Goal: Information Seeking & Learning: Learn about a topic

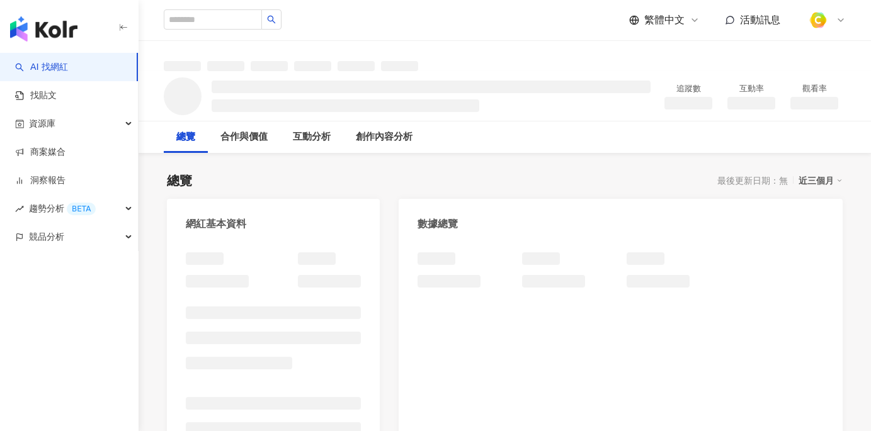
scroll to position [11, 0]
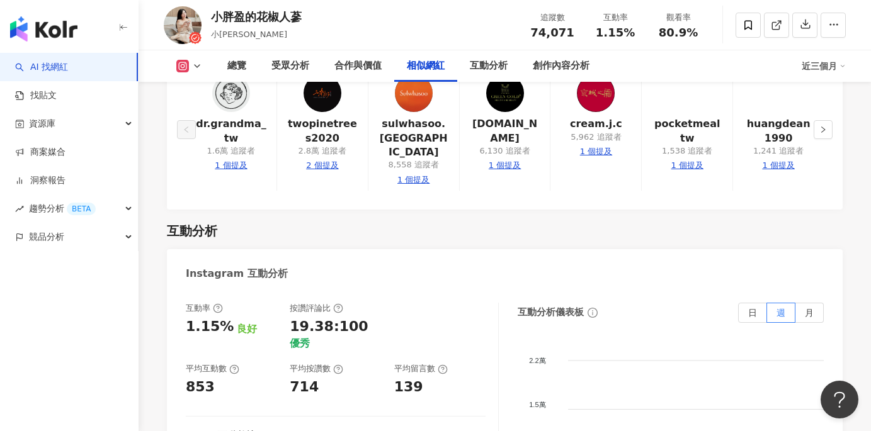
scroll to position [2378, 0]
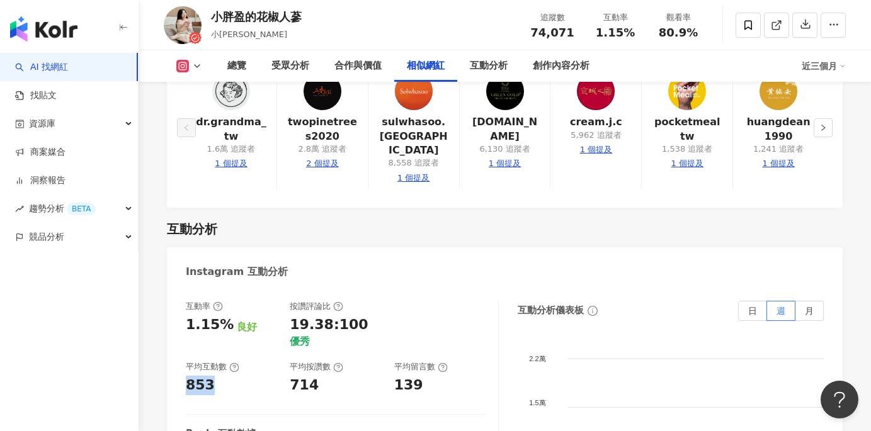
drag, startPoint x: 193, startPoint y: 309, endPoint x: 214, endPoint y: 309, distance: 21.4
click at [214, 309] on div "互動率 1.15% 良好 按讚評論比 19.38:100 優秀 平均互動數 853 平均按讚數 714 平均留言數 139 Reels 互動數據 Reels …" at bounding box center [505, 429] width 676 height 283
copy div "853"
drag, startPoint x: 290, startPoint y: 304, endPoint x: 312, endPoint y: 307, distance: 22.2
click at [312, 376] on div "714" at bounding box center [304, 386] width 29 height 20
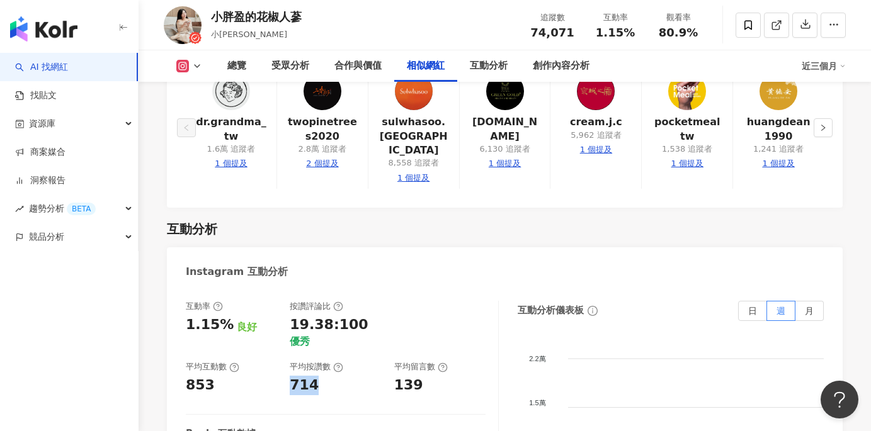
copy div "714"
drag, startPoint x: 395, startPoint y: 313, endPoint x: 419, endPoint y: 313, distance: 23.9
click at [419, 376] on div "139" at bounding box center [439, 386] width 91 height 20
copy div "139"
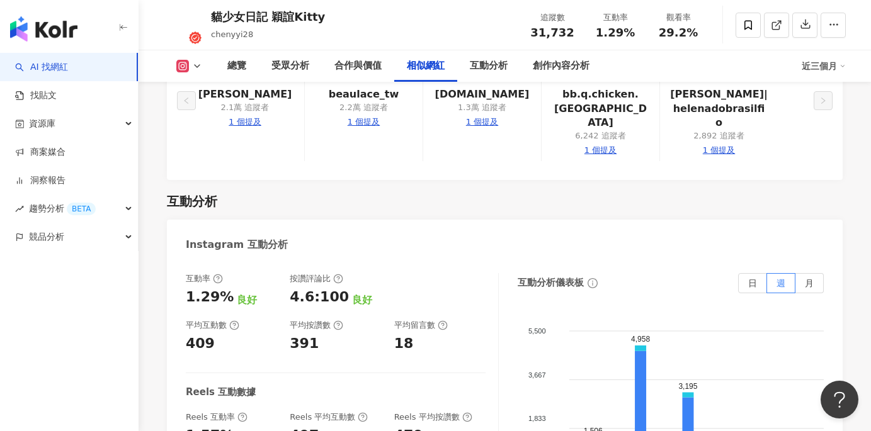
scroll to position [2406, 0]
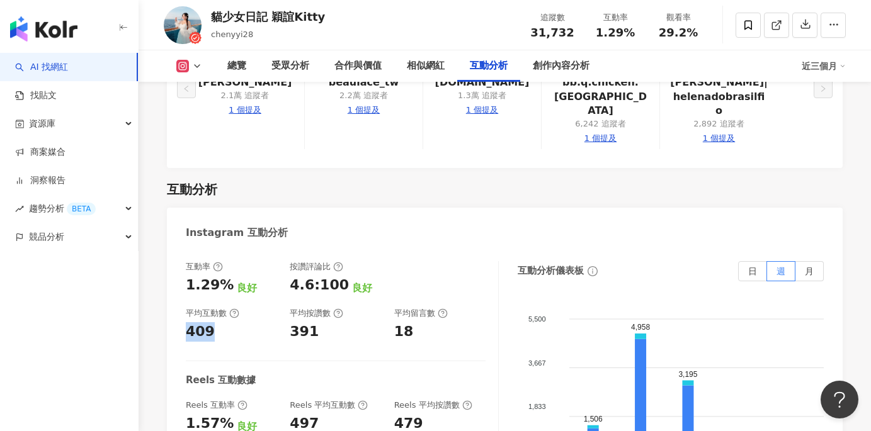
drag, startPoint x: 189, startPoint y: 276, endPoint x: 217, endPoint y: 277, distance: 28.3
click at [217, 322] on div "409" at bounding box center [231, 332] width 91 height 20
copy div "409"
drag, startPoint x: 291, startPoint y: 273, endPoint x: 314, endPoint y: 275, distance: 23.4
click at [314, 322] on div "391" at bounding box center [335, 332] width 91 height 20
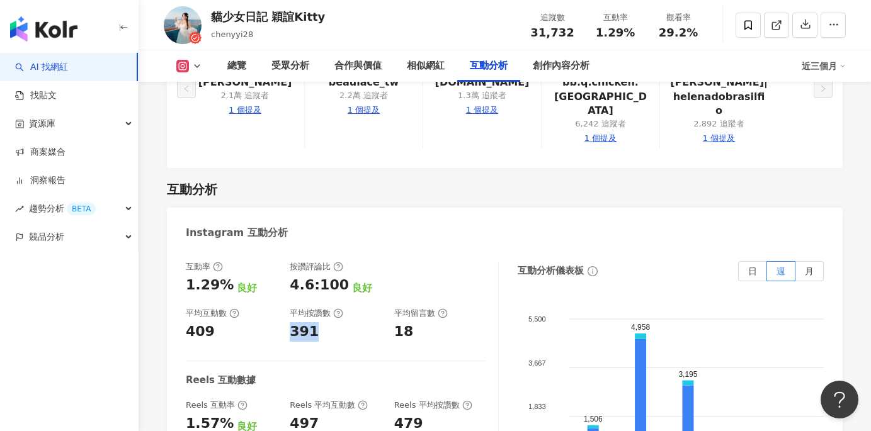
copy div "391"
drag, startPoint x: 395, startPoint y: 268, endPoint x: 412, endPoint y: 268, distance: 17.6
click at [412, 268] on div "互動率 1.29% 良好 按讚評論比 4.6:100 良好 平均互動數 409 平均按讚數 391 平均留言數 18" at bounding box center [336, 301] width 300 height 81
copy div "18"
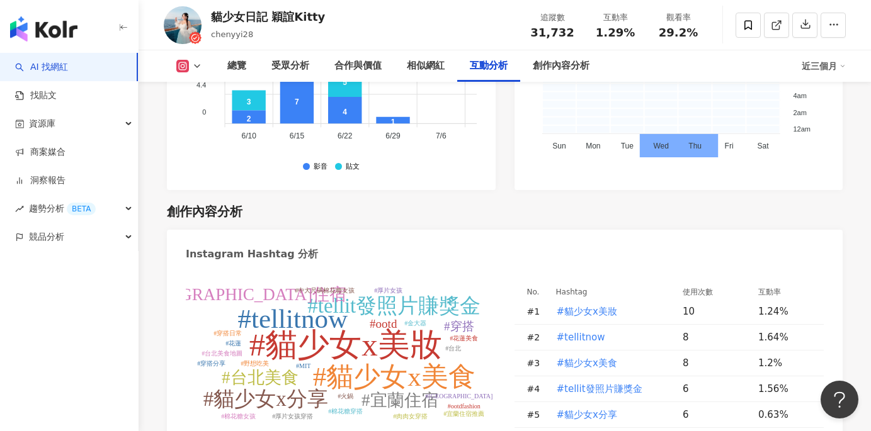
scroll to position [3503, 0]
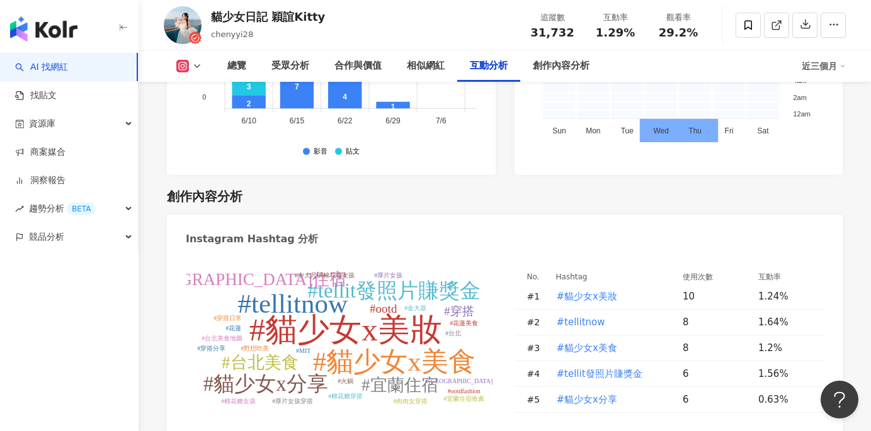
click at [68, 67] on link "AI 找網紅" at bounding box center [41, 67] width 53 height 13
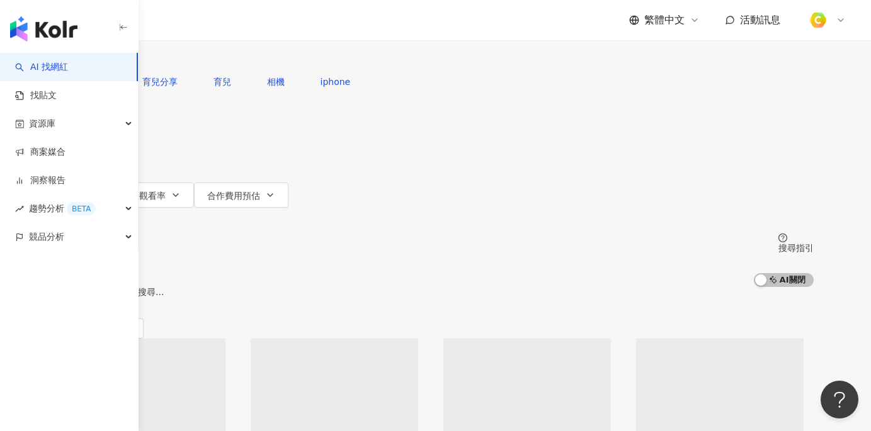
click at [241, 24] on input "search" at bounding box center [190, 12] width 102 height 24
click at [110, 21] on div "不分平台" at bounding box center [87, 11] width 44 height 20
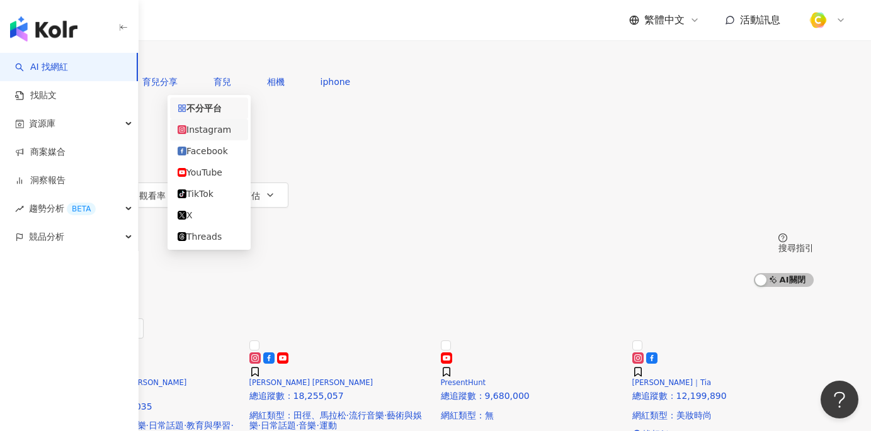
click at [199, 131] on div "Instagram" at bounding box center [209, 130] width 63 height 14
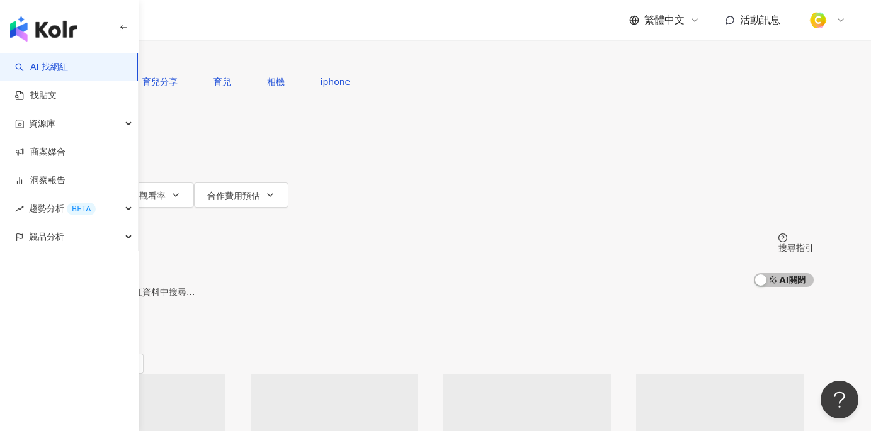
click at [251, 24] on input "search" at bounding box center [200, 12] width 102 height 24
paste input "*******"
type input "*******"
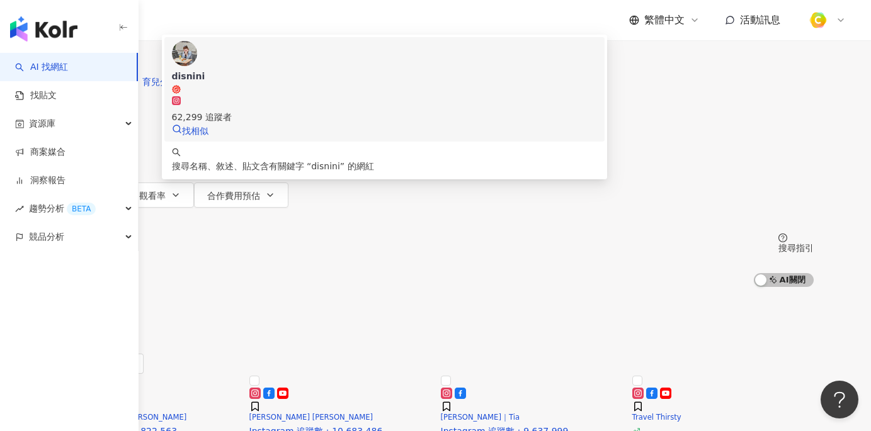
click at [340, 115] on div "62,299 追蹤者" at bounding box center [384, 117] width 425 height 14
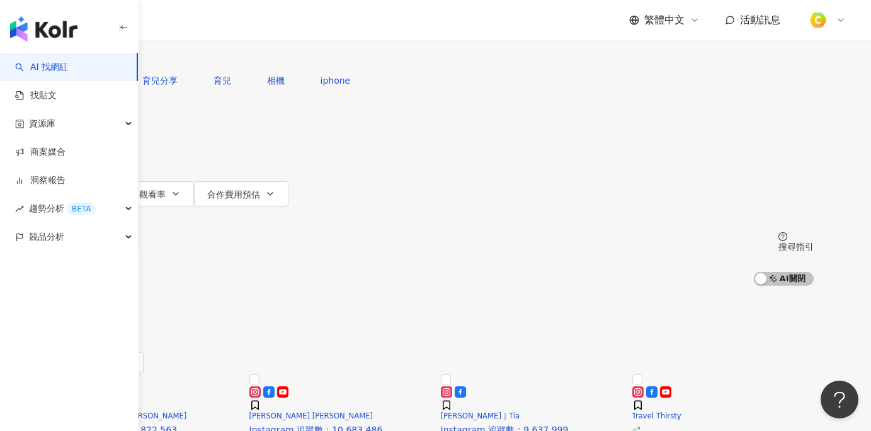
scroll to position [3, 0]
click at [251, 21] on input "search" at bounding box center [200, 9] width 102 height 24
paste input "*******"
type input "*******"
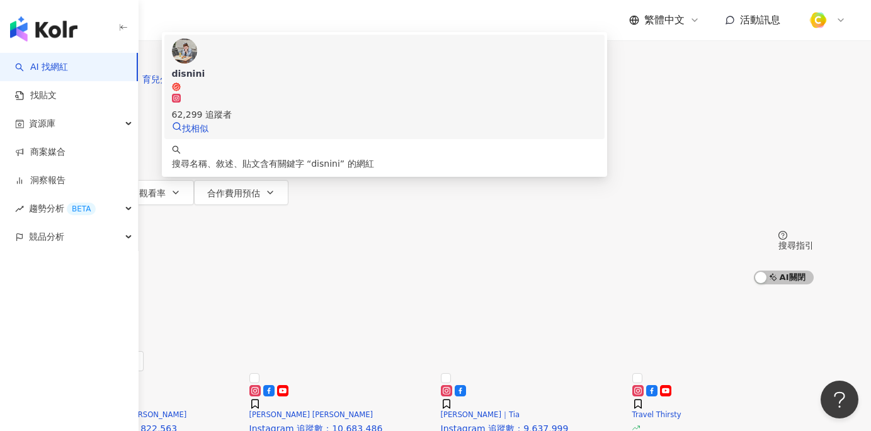
click at [197, 64] on img at bounding box center [184, 50] width 25 height 25
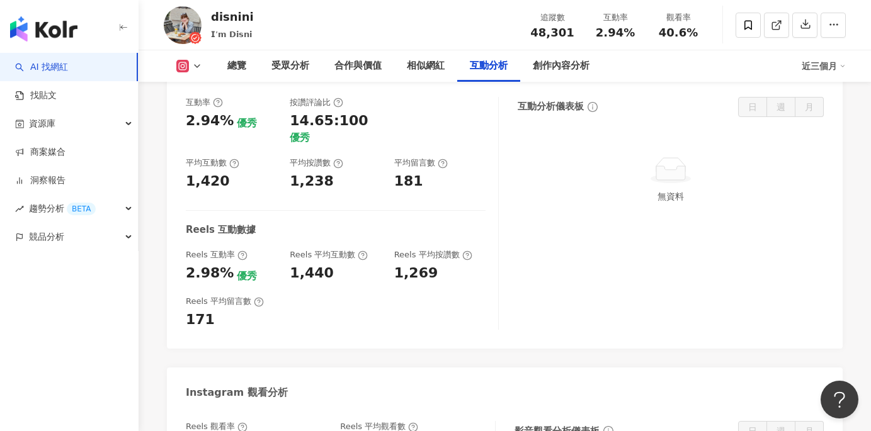
scroll to position [2561, 0]
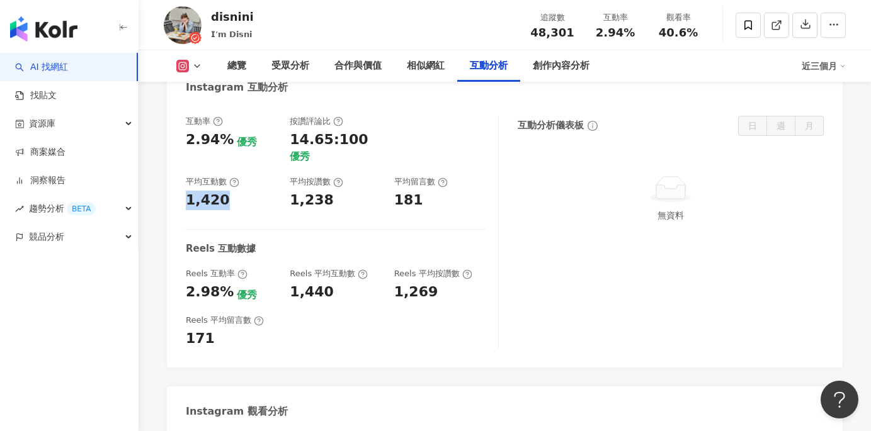
drag, startPoint x: 227, startPoint y: 158, endPoint x: 173, endPoint y: 159, distance: 53.5
click at [173, 159] on div "互動率 2.94% 優秀 按讚評論比 14.65:100 優秀 平均互動數 1,420 平均按讚數 1,238 平均留言數 181 Reels 互動數據 Re…" at bounding box center [505, 235] width 676 height 264
copy div "1,420"
drag, startPoint x: 295, startPoint y: 157, endPoint x: 334, endPoint y: 157, distance: 39.0
click at [334, 191] on div "1,238" at bounding box center [335, 201] width 91 height 20
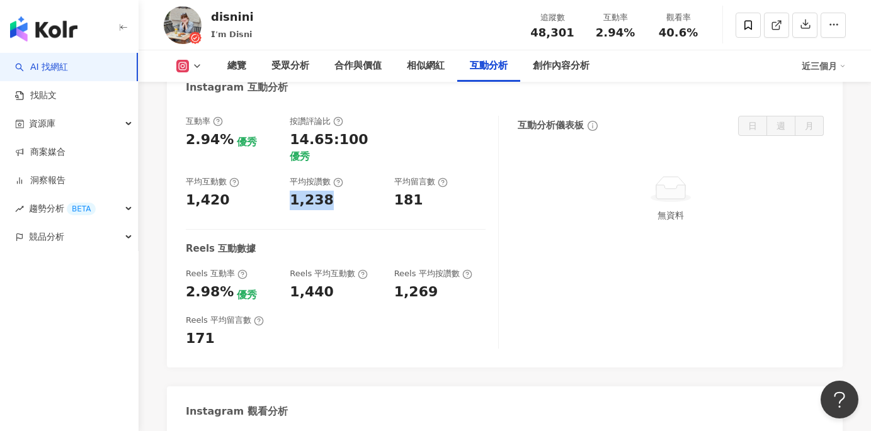
copy div "1,238"
drag, startPoint x: 384, startPoint y: 160, endPoint x: 421, endPoint y: 162, distance: 36.6
click at [421, 162] on div "互動率 2.94% 優秀 按讚評論比 14.65:100 優秀 平均互動數 1,420 平均按讚數 1,238 平均留言數 181" at bounding box center [336, 163] width 300 height 94
click at [417, 191] on div "181" at bounding box center [408, 201] width 29 height 20
drag, startPoint x: 396, startPoint y: 156, endPoint x: 416, endPoint y: 158, distance: 20.3
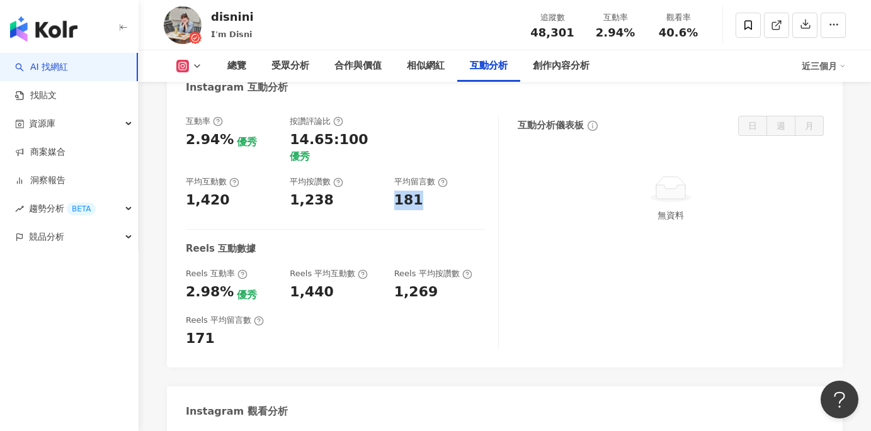
click at [416, 191] on div "181" at bounding box center [408, 201] width 29 height 20
copy div "181"
